Goal: Book appointment/travel/reservation

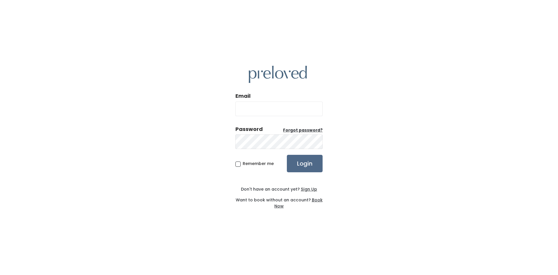
click at [260, 109] on input "Email" at bounding box center [278, 108] width 87 height 15
type input "[EMAIL_ADDRESS][DOMAIN_NAME]"
click at [287, 155] on input "Login" at bounding box center [305, 163] width 36 height 17
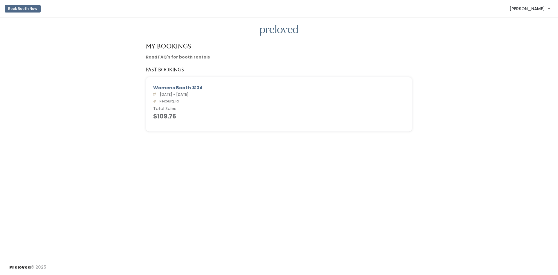
click at [466, 142] on div "My Bookings Read FAQ's for booth rentals Past Bookings Womens Booth #34 Sat. Ju…" at bounding box center [279, 138] width 558 height 241
click at [525, 10] on span "Nurjan Raikhan" at bounding box center [526, 9] width 35 height 6
click at [34, 10] on button "Book Booth Now" at bounding box center [23, 9] width 36 height 8
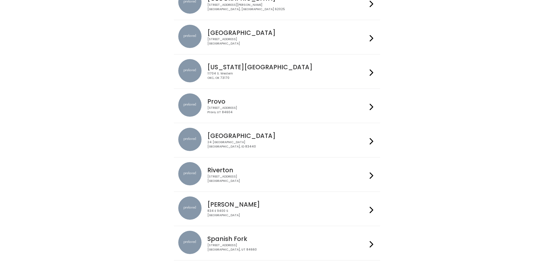
scroll to position [131, 0]
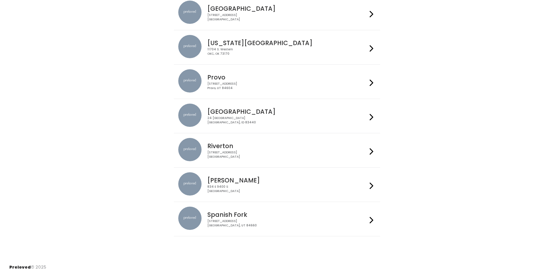
click at [264, 118] on div "24 South 1st West Rexburg, ID 83440" at bounding box center [287, 120] width 160 height 8
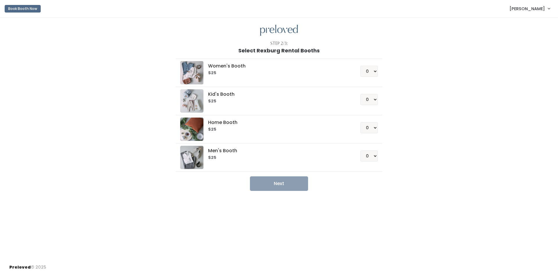
click at [225, 63] on h5 "Women's Booth" at bounding box center [277, 65] width 138 height 5
click at [370, 66] on select "0 1 2 3 4" at bounding box center [368, 71] width 17 height 11
select select "1"
click at [360, 66] on select "0 1 2 3 4" at bounding box center [368, 71] width 17 height 11
click at [414, 79] on div "Women's Booth $25 0 1 2 3 4 Kid's Booth $25 0 1 2 3 4 0" at bounding box center [279, 121] width 320 height 137
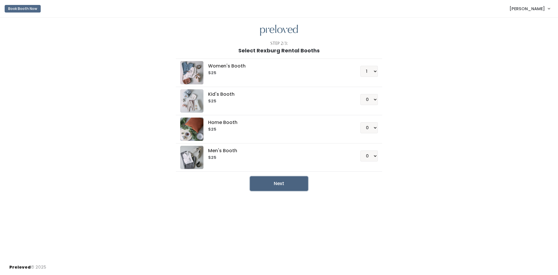
click at [294, 189] on button "Next" at bounding box center [279, 183] width 58 height 15
click at [371, 72] on select "0 1 2 3 4" at bounding box center [368, 71] width 17 height 11
click at [360, 66] on select "0 1 2 3 4" at bounding box center [368, 71] width 17 height 11
drag, startPoint x: 405, startPoint y: 90, endPoint x: 326, endPoint y: 140, distance: 93.6
click at [402, 92] on div "Women's Booth $25 0 1 2 3 4 Kid's Booth $25 0 1 2 3 4 0" at bounding box center [279, 121] width 320 height 137
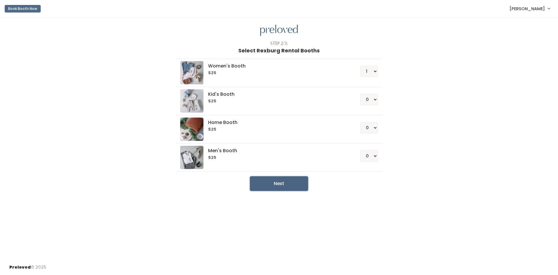
click at [272, 182] on button "Next" at bounding box center [279, 183] width 58 height 15
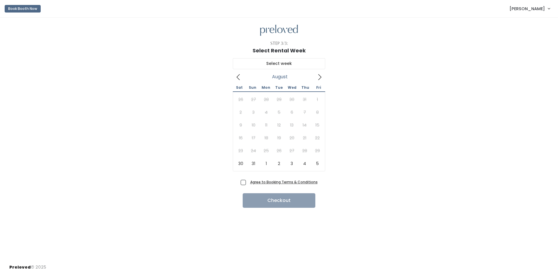
click at [321, 77] on icon at bounding box center [319, 77] width 6 height 6
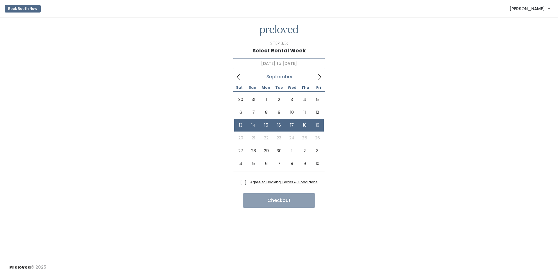
click at [306, 63] on input "[DATE] to [DATE]" at bounding box center [279, 63] width 92 height 11
type input "[DATE] to [DATE]"
click at [248, 182] on span "Agree to Booking Terms & Conditions" at bounding box center [283, 182] width 70 height 6
click at [248, 182] on input "Agree to Booking Terms & Conditions" at bounding box center [250, 181] width 4 height 4
checkbox input "true"
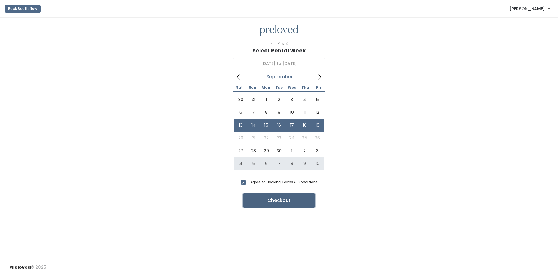
click at [284, 203] on button "Checkout" at bounding box center [279, 200] width 73 height 15
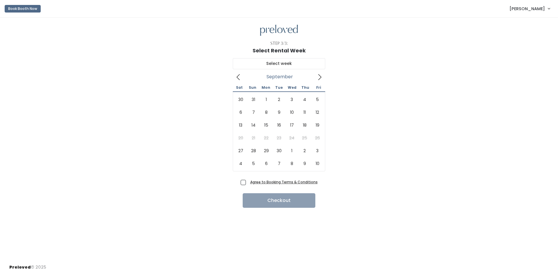
click at [320, 79] on icon at bounding box center [319, 77] width 6 height 6
click at [237, 78] on icon at bounding box center [238, 77] width 6 height 6
click at [320, 79] on icon at bounding box center [319, 77] width 6 height 6
type input "[DATE] to [DATE]"
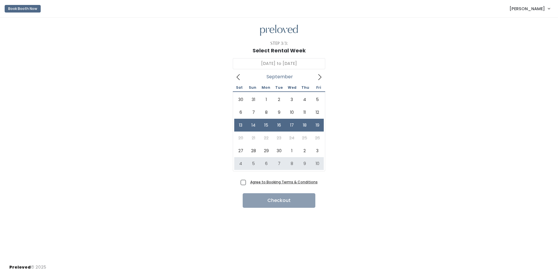
click at [248, 181] on span "Agree to Booking Terms & Conditions" at bounding box center [283, 182] width 70 height 6
click at [248, 181] on input "Agree to Booking Terms & Conditions" at bounding box center [250, 181] width 4 height 4
checkbox input "true"
click at [275, 203] on button "Checkout" at bounding box center [279, 200] width 73 height 15
